Goal: Task Accomplishment & Management: Manage account settings

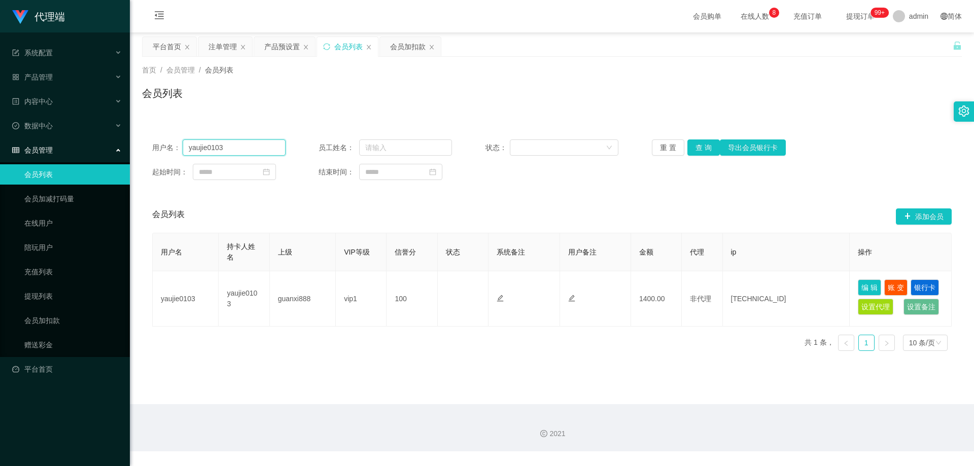
drag, startPoint x: 230, startPoint y: 146, endPoint x: 129, endPoint y: 140, distance: 100.7
click at [129, 140] on section "代理端 系统配置 系统配置列表 管理员列表 管理员分组 systemPays 产品管理 产品列表 产品预设置 开奖记录 注单管理 即时注单 内容中心 站内信 …" at bounding box center [487, 226] width 974 height 452
click at [704, 144] on button "查 询" at bounding box center [704, 148] width 32 height 16
paste input "Hwa1910"
type input "Hwa1910"
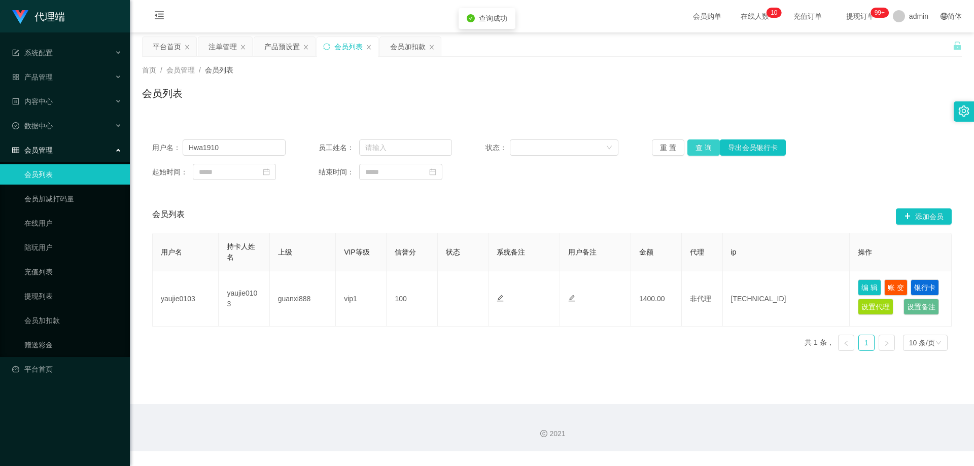
click at [707, 151] on button "查 询" at bounding box center [704, 148] width 32 height 16
drag, startPoint x: 253, startPoint y: 149, endPoint x: 229, endPoint y: 139, distance: 25.9
click at [144, 146] on div "用户名： Hwa1910 员工姓名： 状态： 重 置 查 询 导出会员银行卡 起始时间： 结束时间：" at bounding box center [552, 159] width 820 height 61
click at [705, 151] on button "查 询" at bounding box center [704, 148] width 32 height 16
click at [703, 150] on button "查 询" at bounding box center [704, 148] width 32 height 16
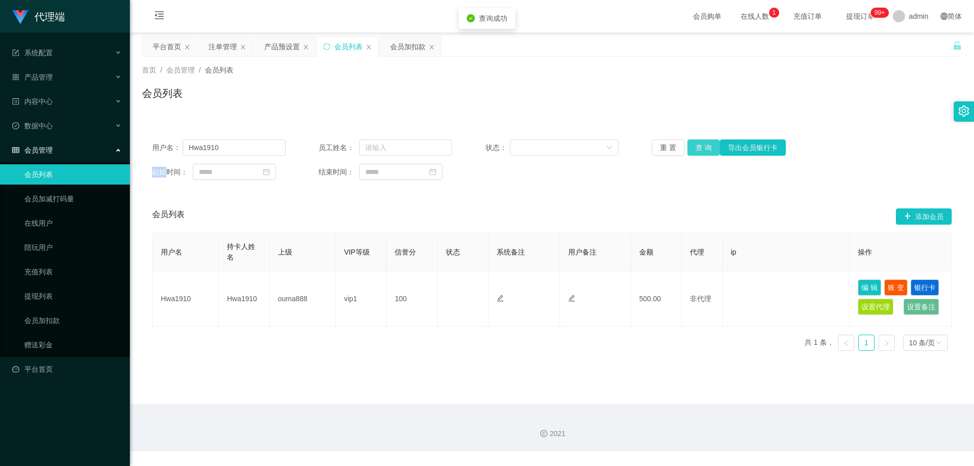
click at [703, 150] on div "重 置 查 询 导出会员银行卡" at bounding box center [718, 148] width 133 height 16
click at [703, 150] on button "查 询" at bounding box center [704, 148] width 32 height 16
click at [270, 41] on div "产品预设置" at bounding box center [282, 46] width 36 height 19
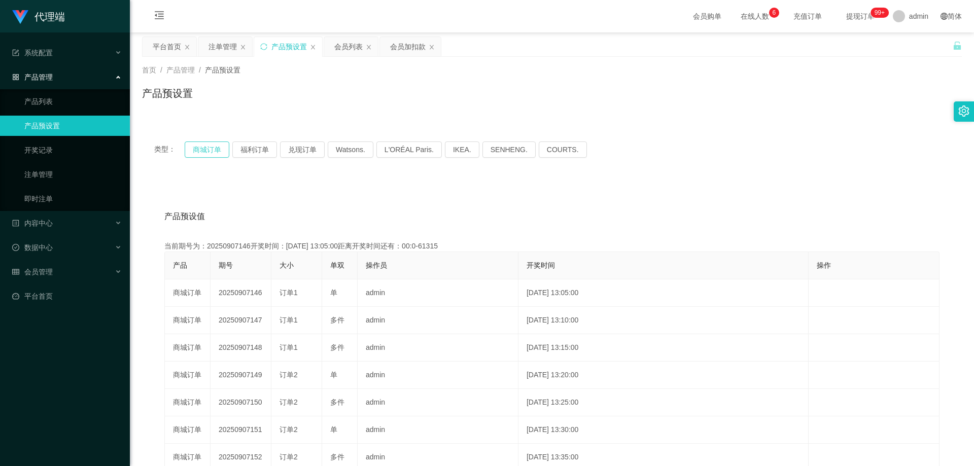
click at [211, 154] on button "商城订单" at bounding box center [207, 150] width 45 height 16
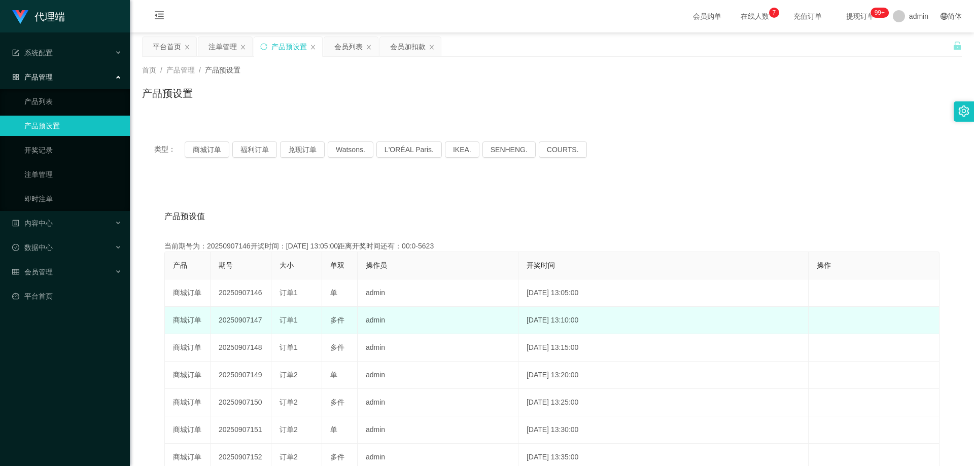
drag, startPoint x: 218, startPoint y: 320, endPoint x: 263, endPoint y: 322, distance: 45.2
click at [263, 322] on td "20250907147" at bounding box center [241, 320] width 61 height 27
copy td "20250907147"
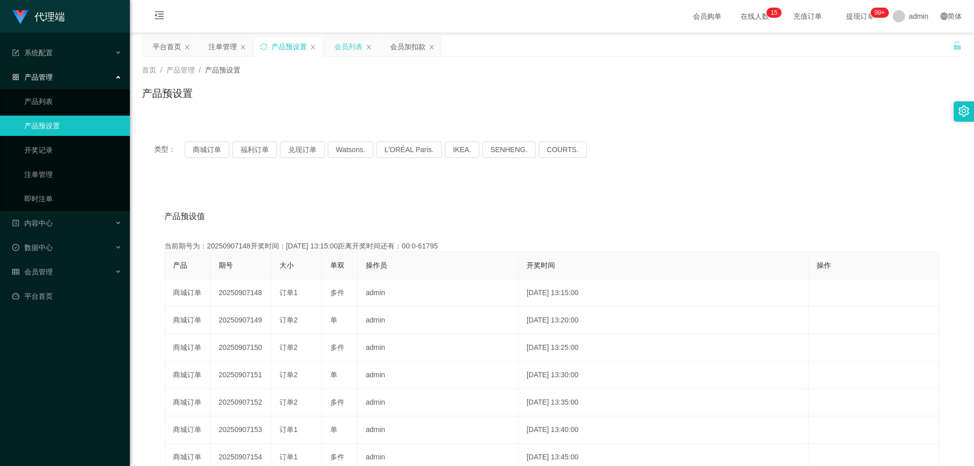
click at [340, 48] on div "会员列表" at bounding box center [348, 46] width 28 height 19
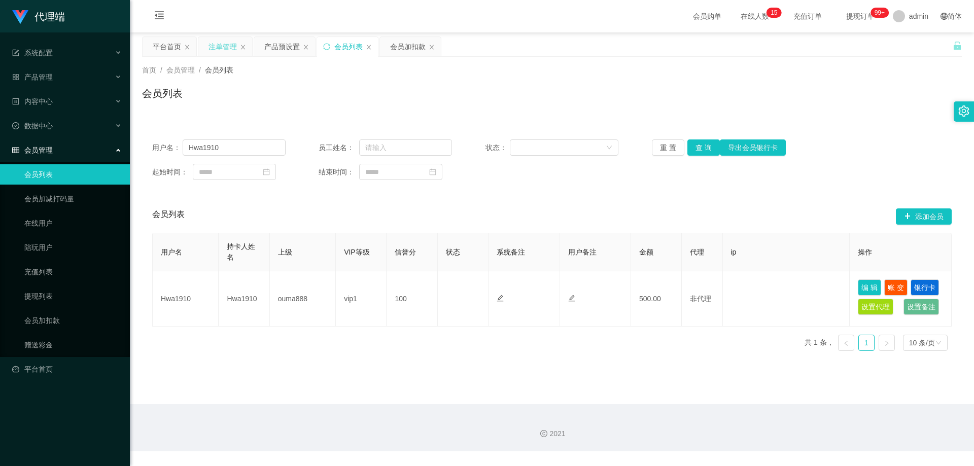
click at [229, 44] on div "注单管理" at bounding box center [223, 46] width 28 height 19
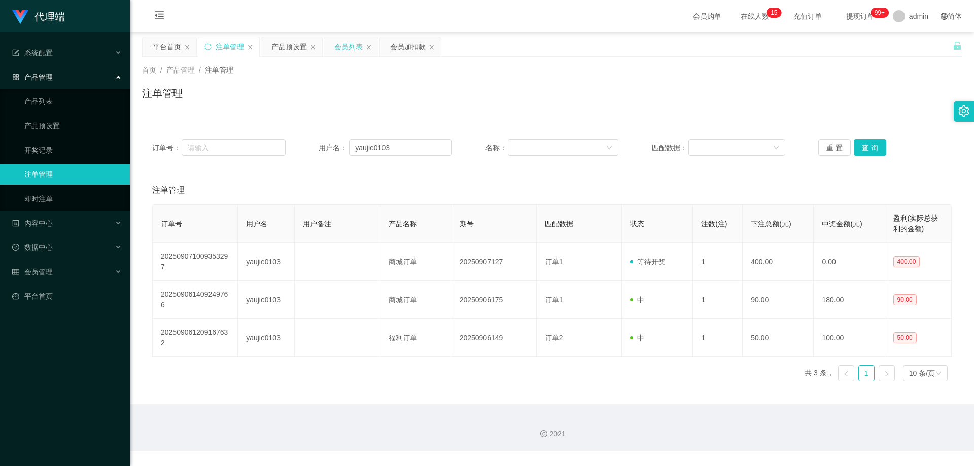
click at [344, 50] on div "会员列表" at bounding box center [348, 46] width 28 height 19
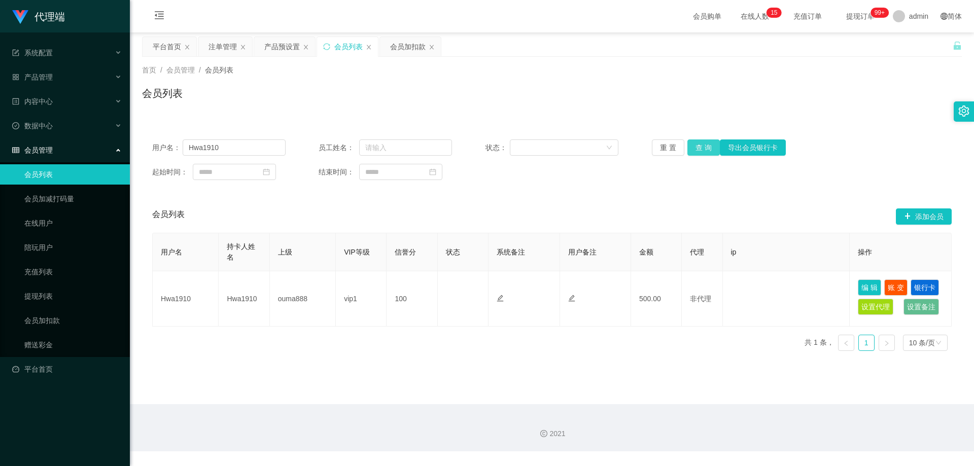
click at [706, 145] on button "查 询" at bounding box center [704, 148] width 32 height 16
